Goal: Task Accomplishment & Management: Manage account settings

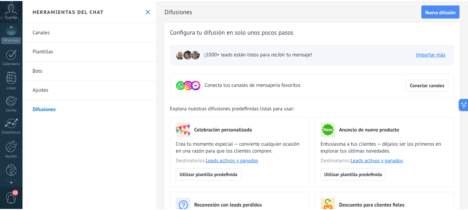
scroll to position [78, 0]
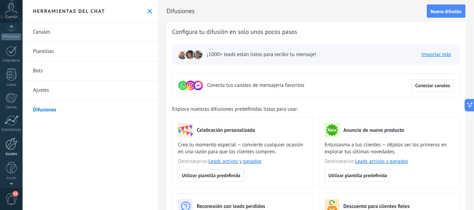
click at [14, 149] on div at bounding box center [12, 144] width 12 height 12
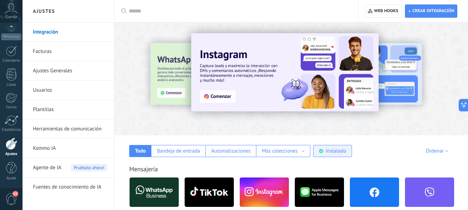
click at [336, 151] on div "Instalado" at bounding box center [336, 151] width 20 height 7
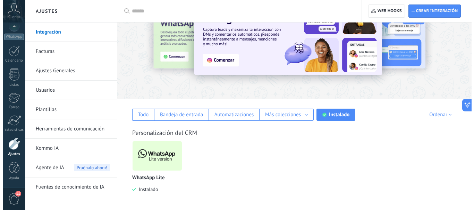
scroll to position [38, 0]
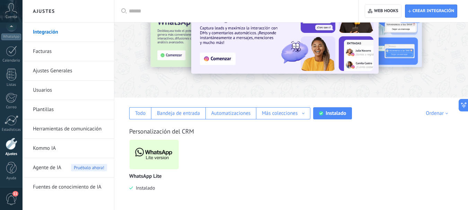
click at [159, 150] on img at bounding box center [154, 155] width 49 height 34
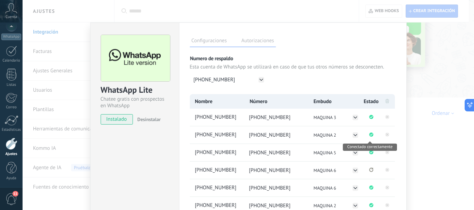
scroll to position [35, 0]
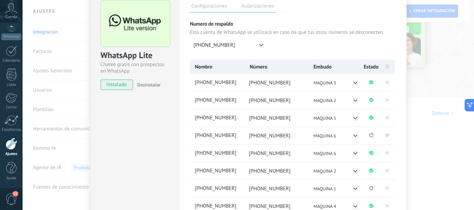
click at [358, 136] on icon at bounding box center [386, 135] width 2 height 2
click at [358, 171] on rect at bounding box center [387, 171] width 4 height 4
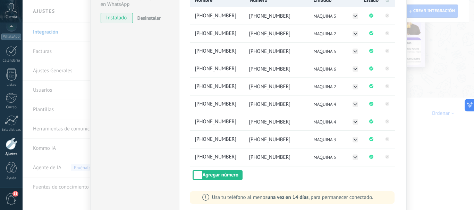
scroll to position [104, 0]
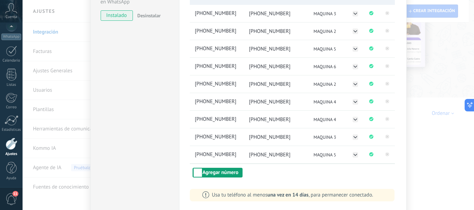
click at [219, 174] on button "Agregar número" at bounding box center [217, 173] width 50 height 10
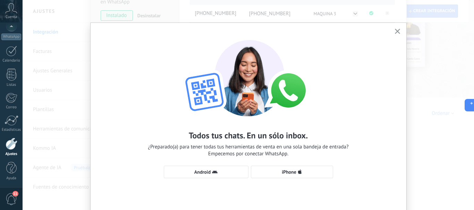
click at [219, 174] on span "Android" at bounding box center [205, 173] width 77 height 6
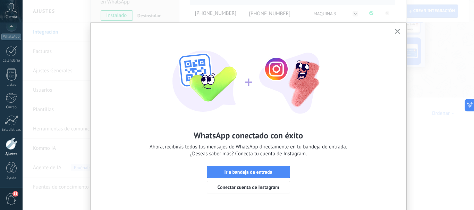
click at [358, 34] on icon "button" at bounding box center [396, 31] width 5 height 5
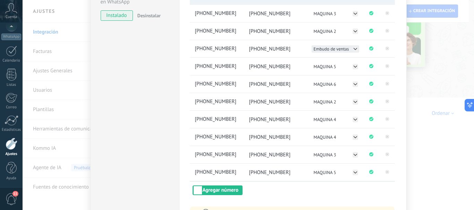
click at [357, 49] on button "Embudo de ventas" at bounding box center [334, 48] width 47 height 7
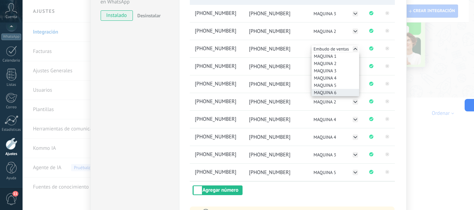
click at [332, 91] on span "MAQUINA 6" at bounding box center [325, 93] width 23 height 6
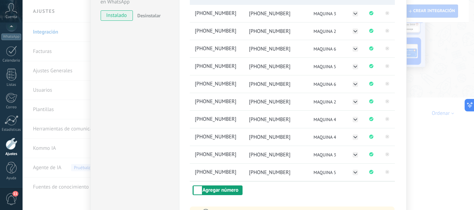
click at [222, 188] on button "Agregar número" at bounding box center [217, 191] width 50 height 10
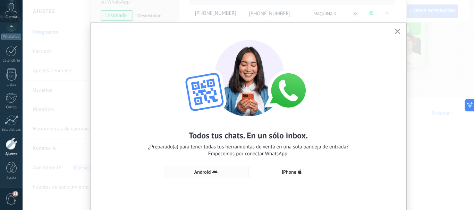
click at [218, 173] on span "Android" at bounding box center [205, 173] width 77 height 6
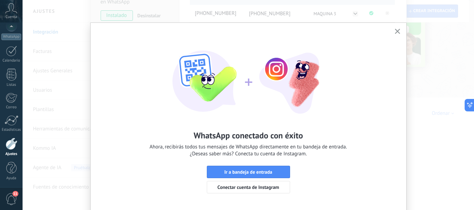
click at [358, 31] on icon "button" at bounding box center [396, 31] width 5 height 5
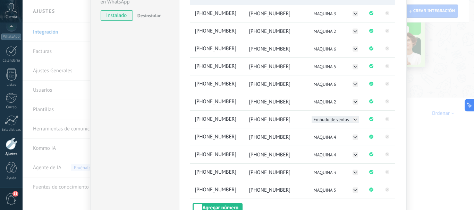
click at [354, 120] on icon at bounding box center [355, 120] width 6 height 6
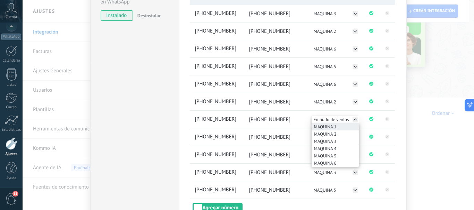
click at [337, 125] on li "MAQUINA 1" at bounding box center [334, 126] width 47 height 7
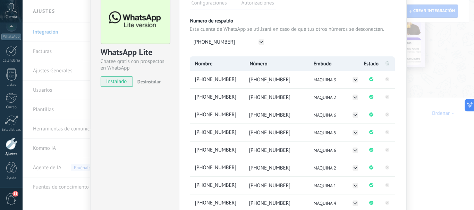
scroll to position [0, 0]
